Goal: Navigation & Orientation: Find specific page/section

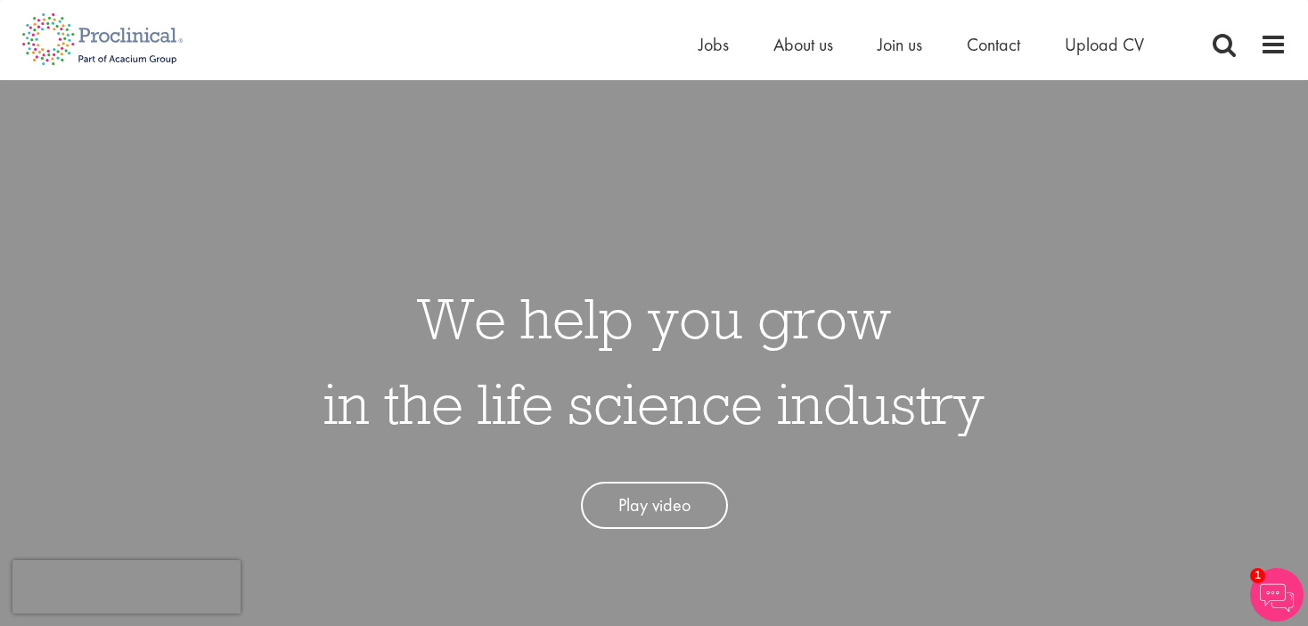
click at [1263, 53] on span at bounding box center [1273, 44] width 27 height 27
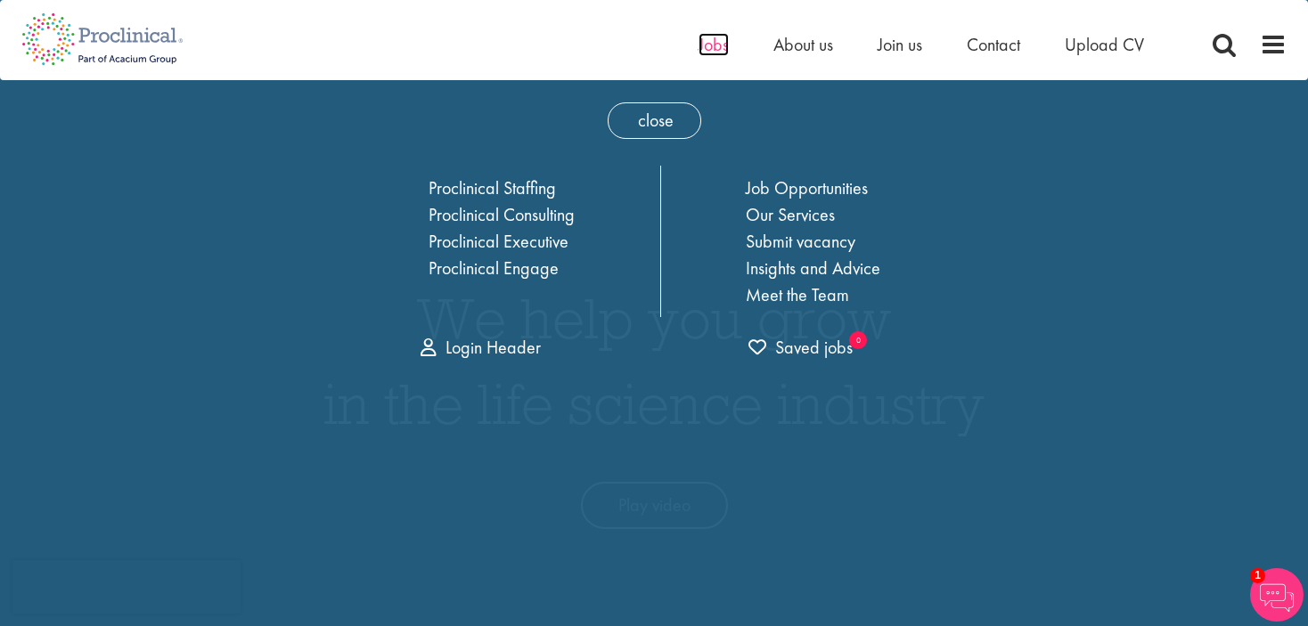
click at [719, 46] on span "Jobs" at bounding box center [713, 44] width 30 height 23
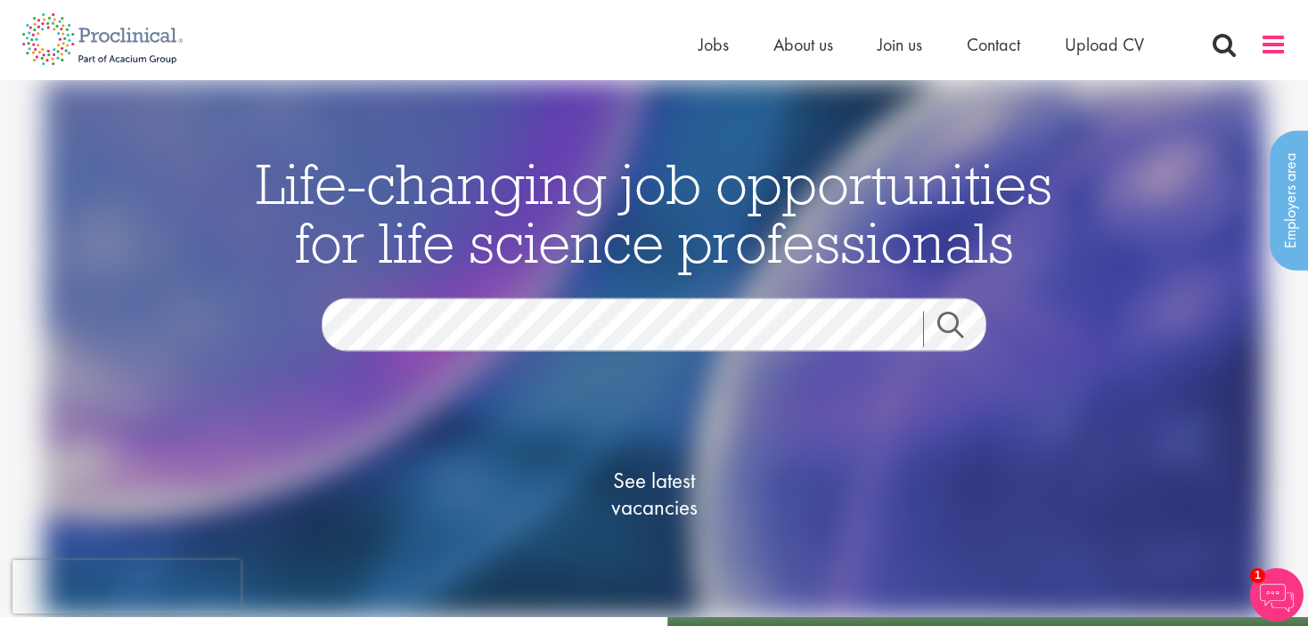
click at [1271, 43] on span at bounding box center [1273, 44] width 27 height 27
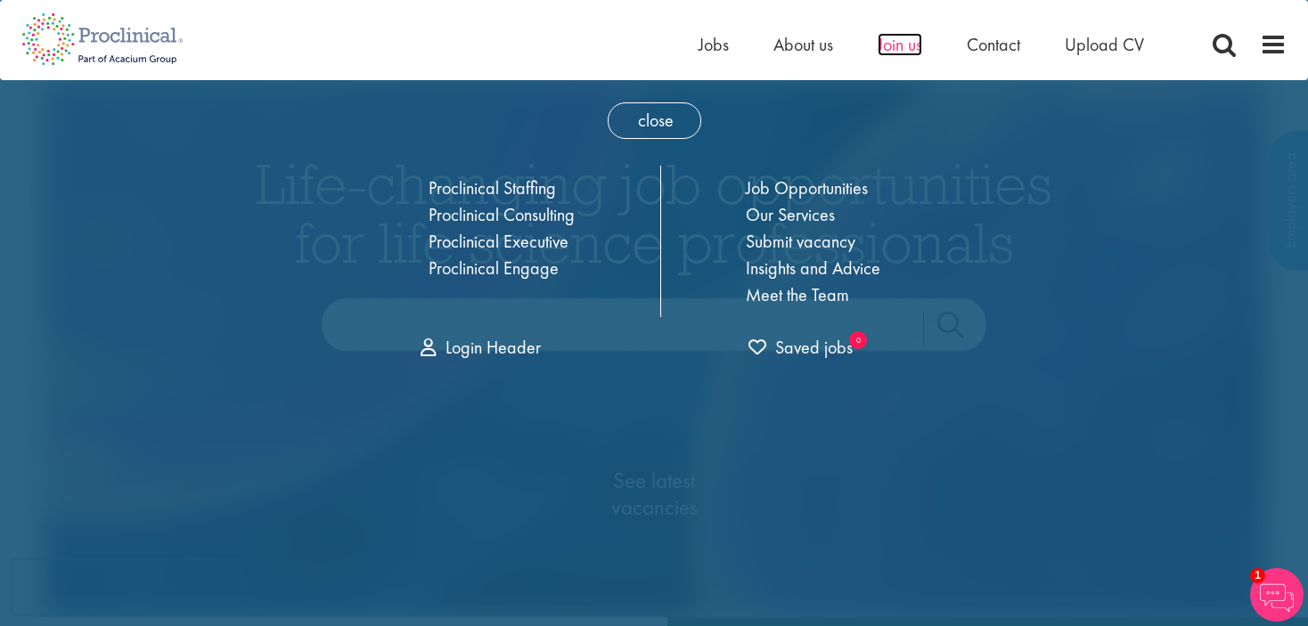
click at [907, 53] on span "Join us" at bounding box center [900, 44] width 45 height 23
